Goal: Information Seeking & Learning: Understand process/instructions

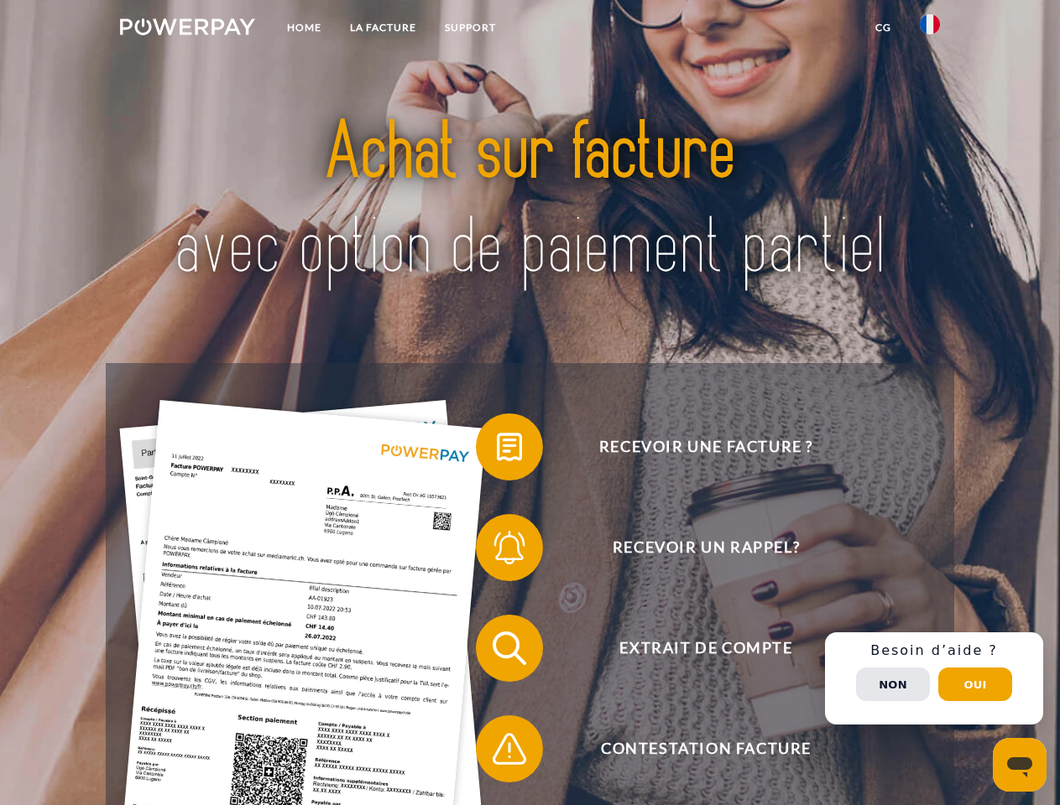
click at [187, 29] on img at bounding box center [187, 26] width 135 height 17
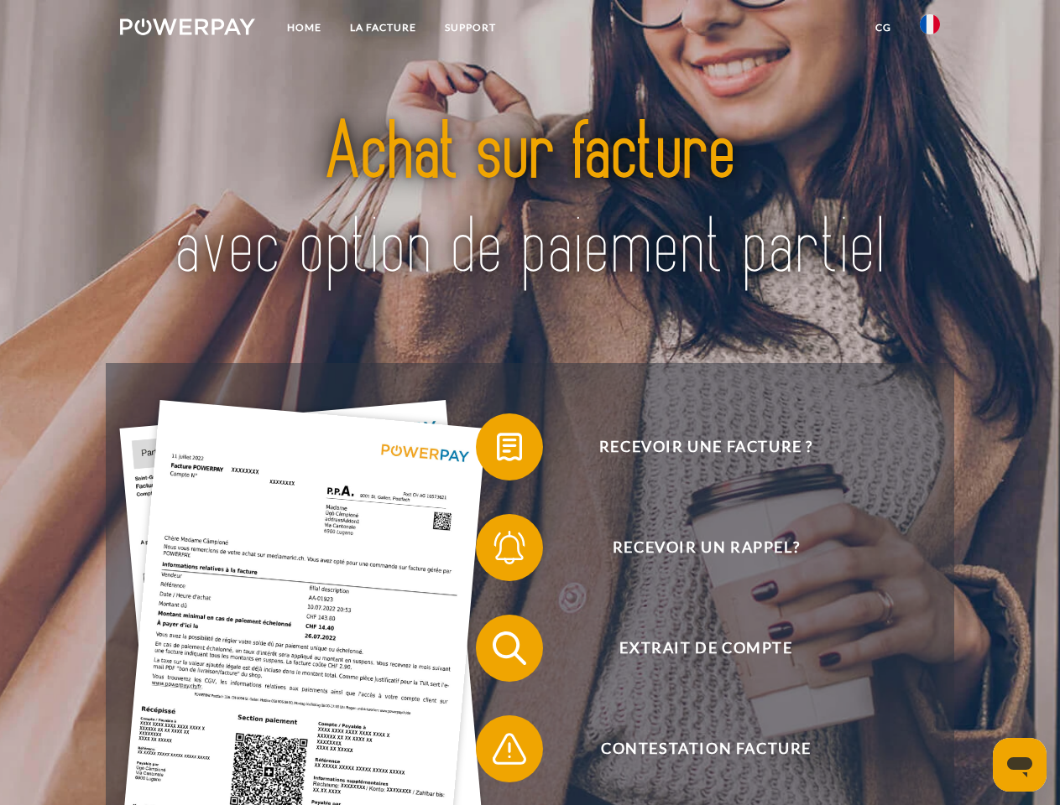
click at [930, 29] on img at bounding box center [929, 24] width 20 height 20
click at [883, 28] on link "CG" at bounding box center [883, 28] width 44 height 30
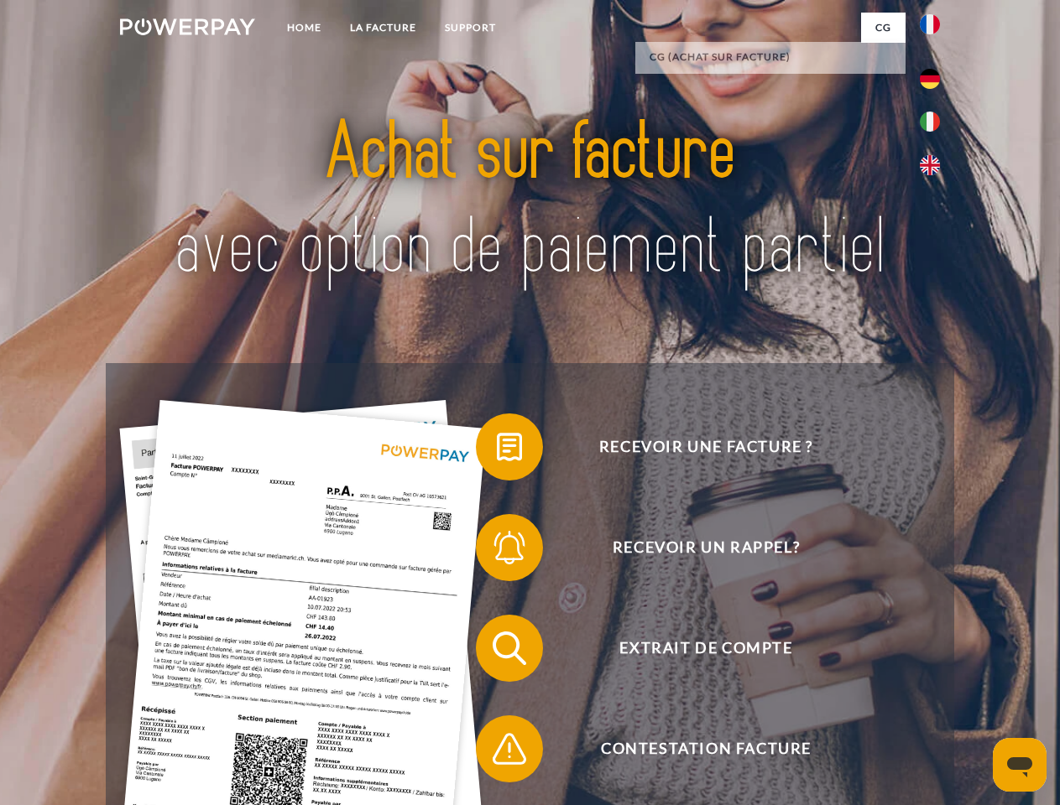
click at [497, 451] on span at bounding box center [484, 447] width 84 height 84
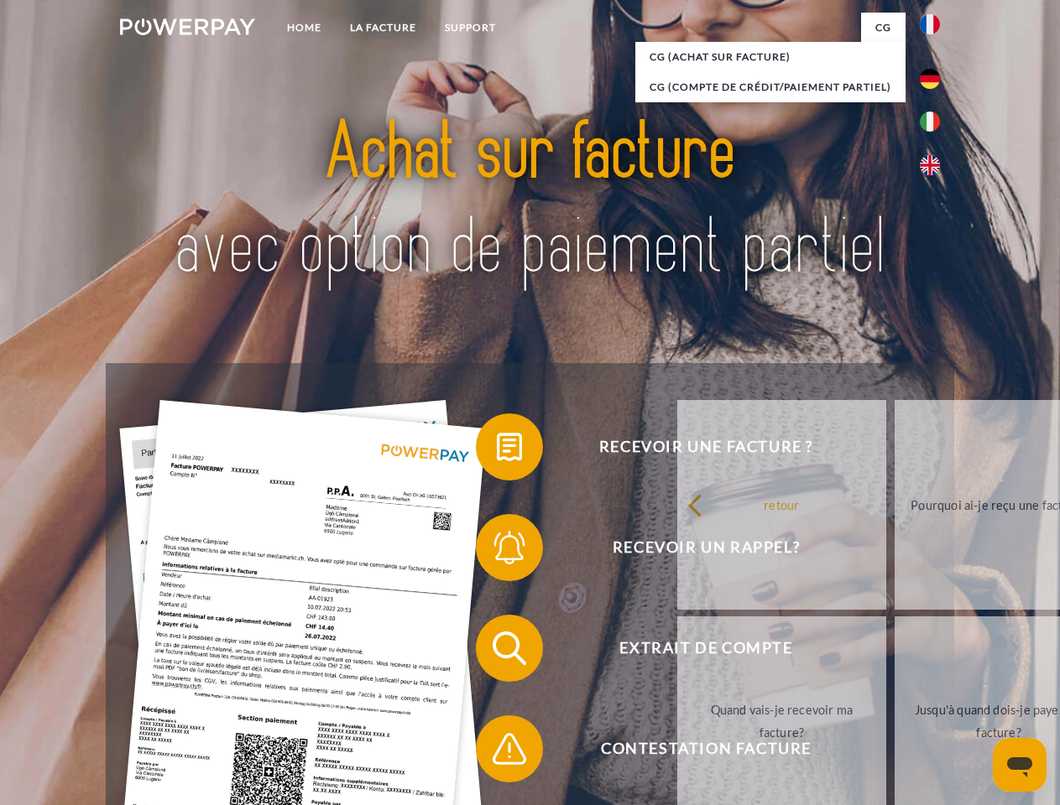
click at [497, 551] on span at bounding box center [484, 548] width 84 height 84
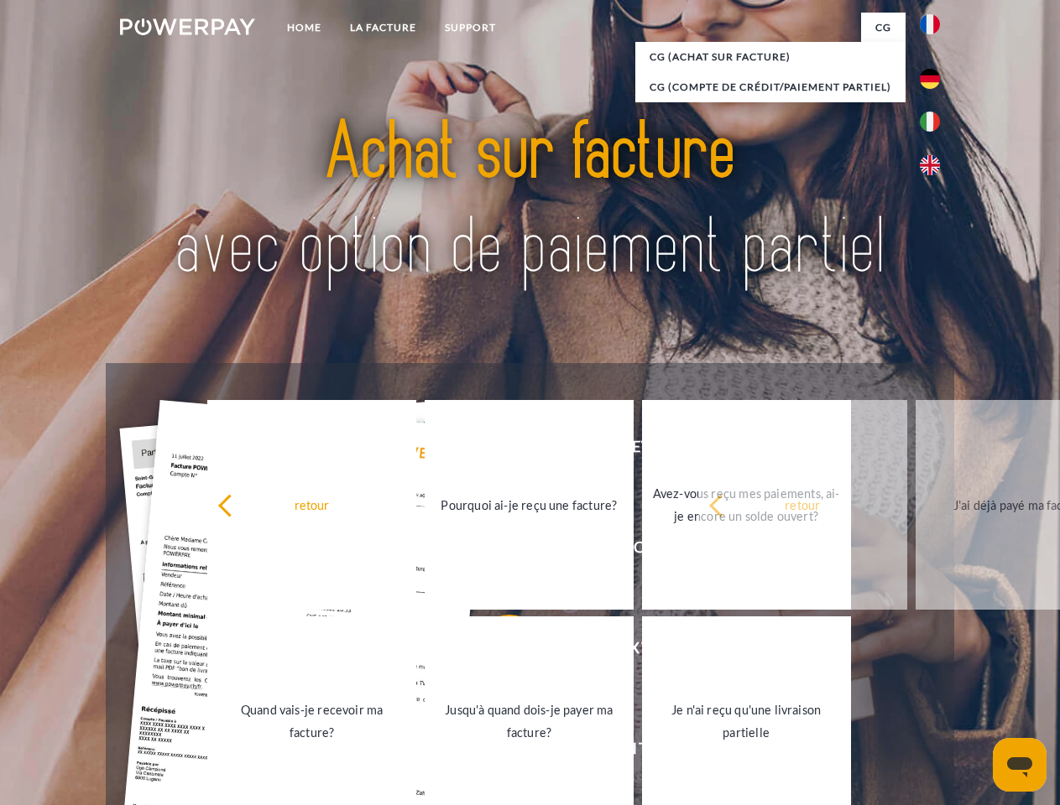
click at [497, 652] on link "Jusqu'à quand dois-je payer ma facture?" at bounding box center [529, 722] width 209 height 210
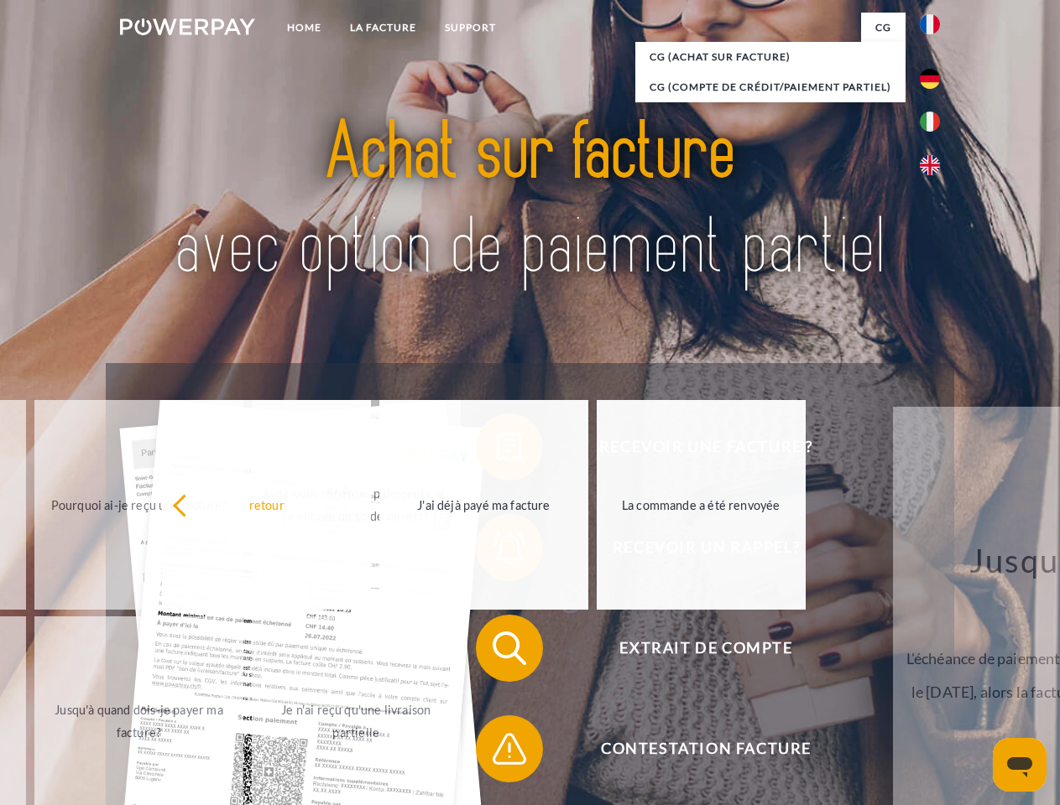
click at [497, 753] on span at bounding box center [484, 749] width 84 height 84
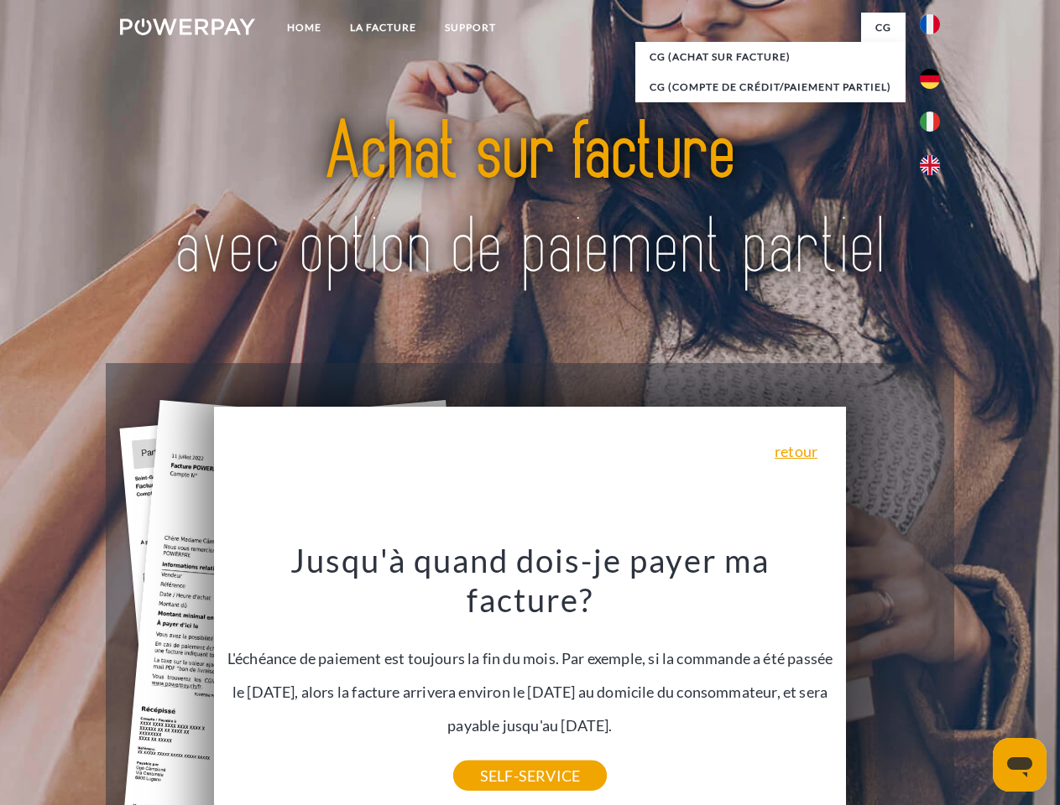
click at [934, 679] on div "Recevoir une facture ? Recevoir un rappel? Extrait de compte retour" at bounding box center [529, 698] width 847 height 671
click at [893, 682] on span "Extrait de compte" at bounding box center [705, 648] width 411 height 67
click at [975, 685] on header "Home LA FACTURE Support" at bounding box center [530, 579] width 1060 height 1159
